Goal: Find specific page/section: Find specific page/section

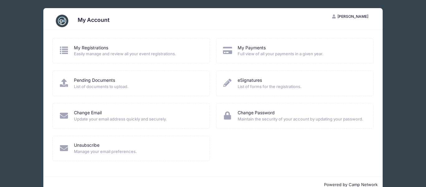
scroll to position [14, 0]
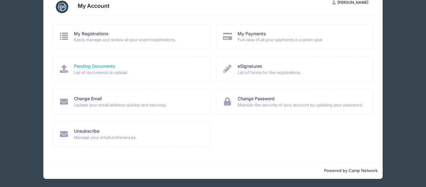
click at [109, 68] on link "Pending Documents" at bounding box center [94, 66] width 41 height 7
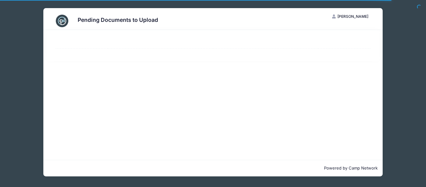
select select "50"
